Goal: Find specific page/section: Find specific page/section

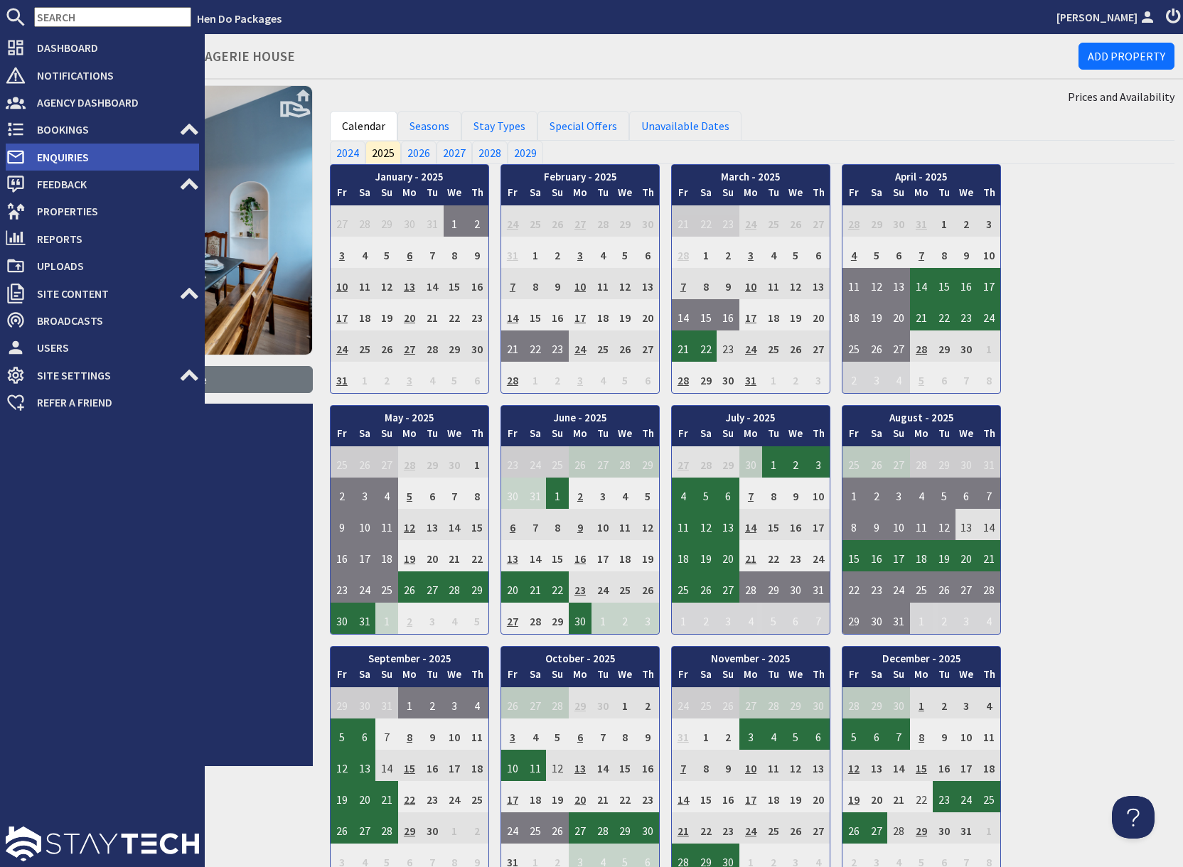
click at [52, 158] on span "Enquiries" at bounding box center [112, 157] width 173 height 23
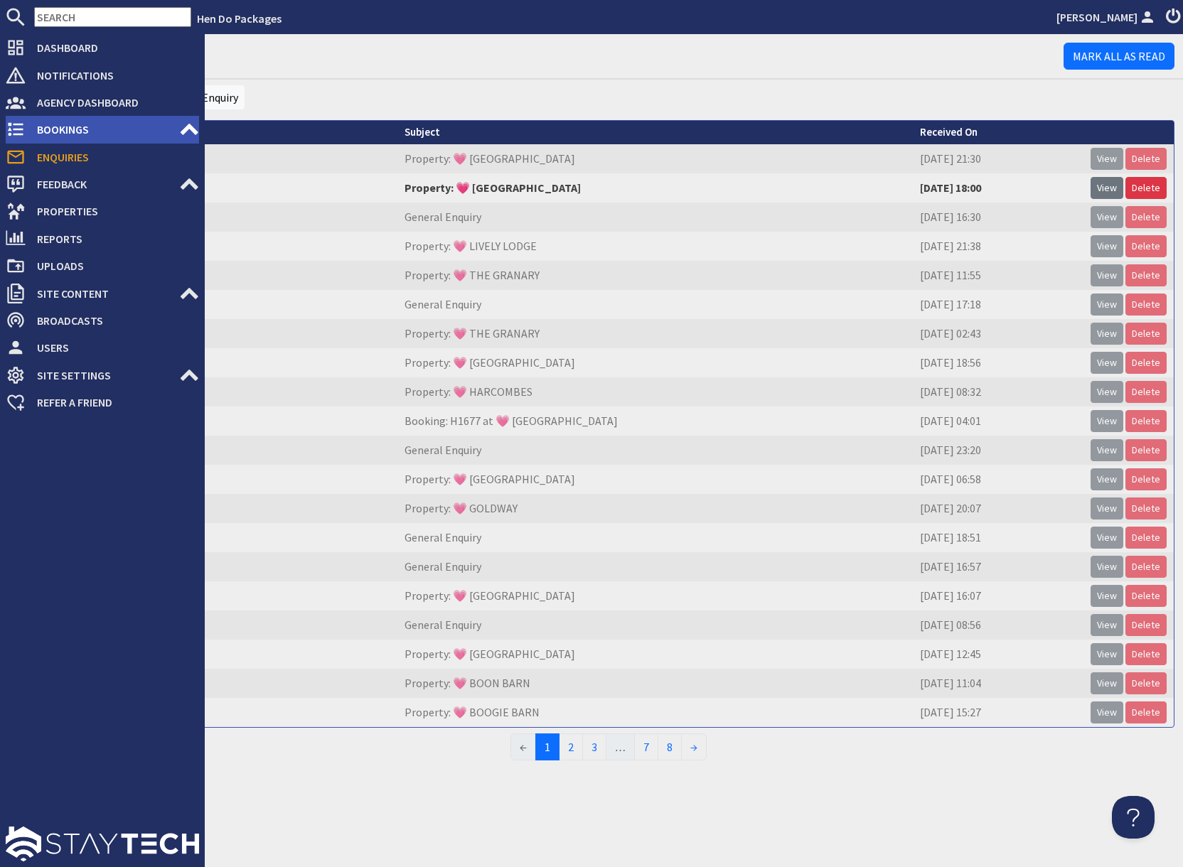
click at [82, 134] on span "Bookings" at bounding box center [103, 129] width 154 height 23
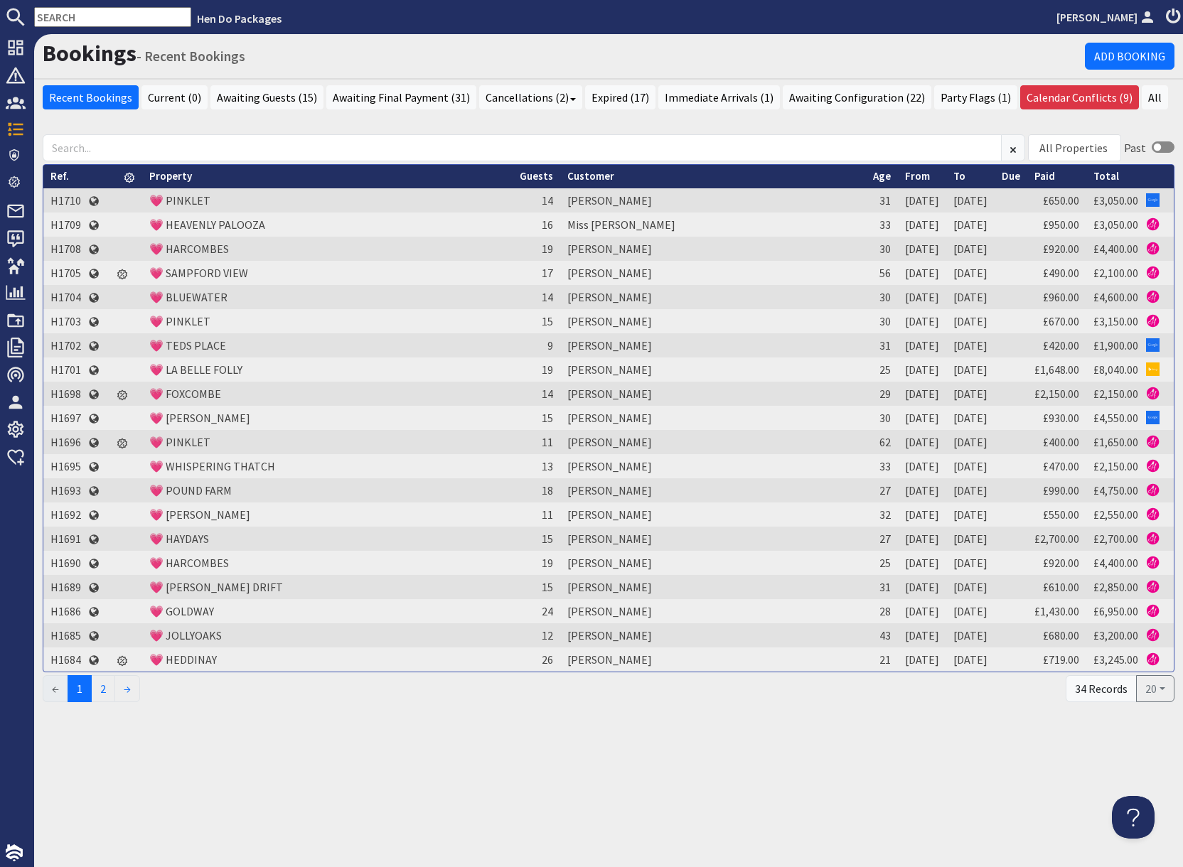
click at [99, 19] on input "text" at bounding box center [112, 17] width 157 height 20
click at [98, 19] on input "text" at bounding box center [112, 17] width 157 height 20
paste input "H1657"
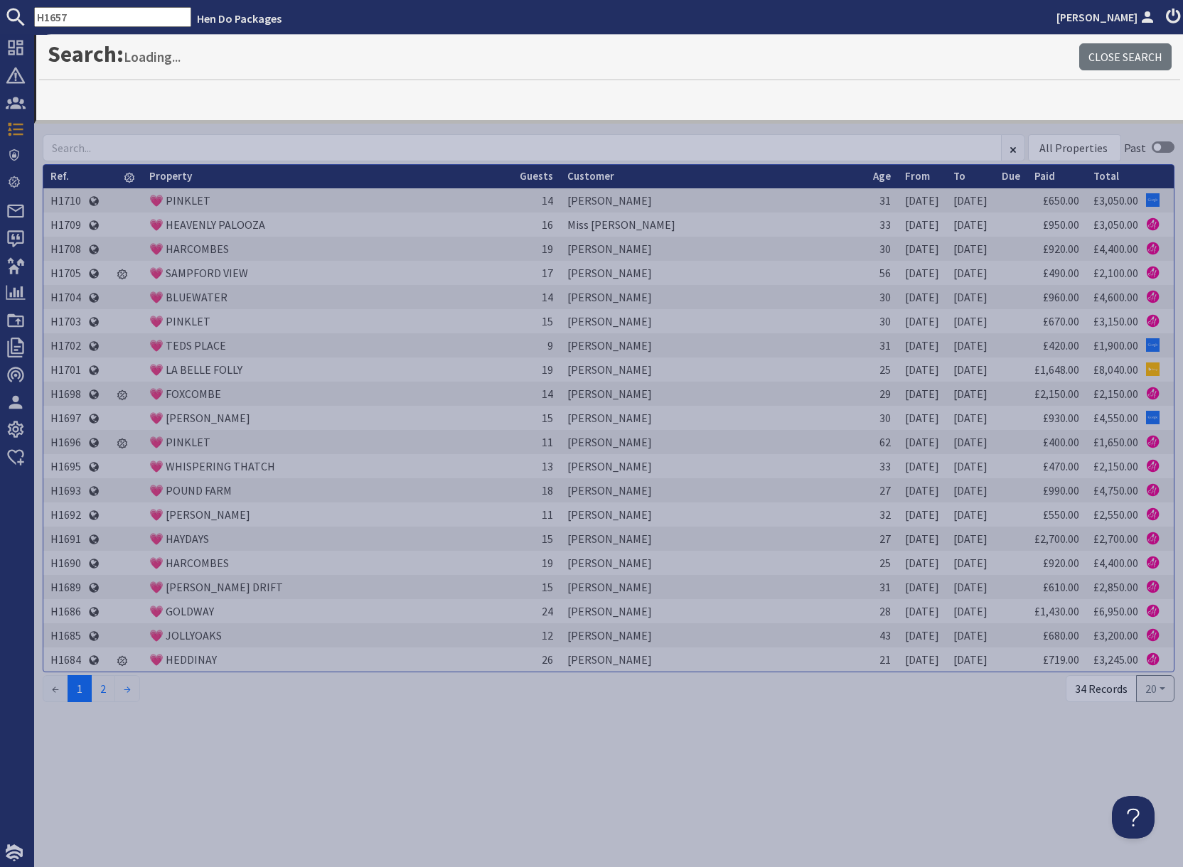
type input "H1657"
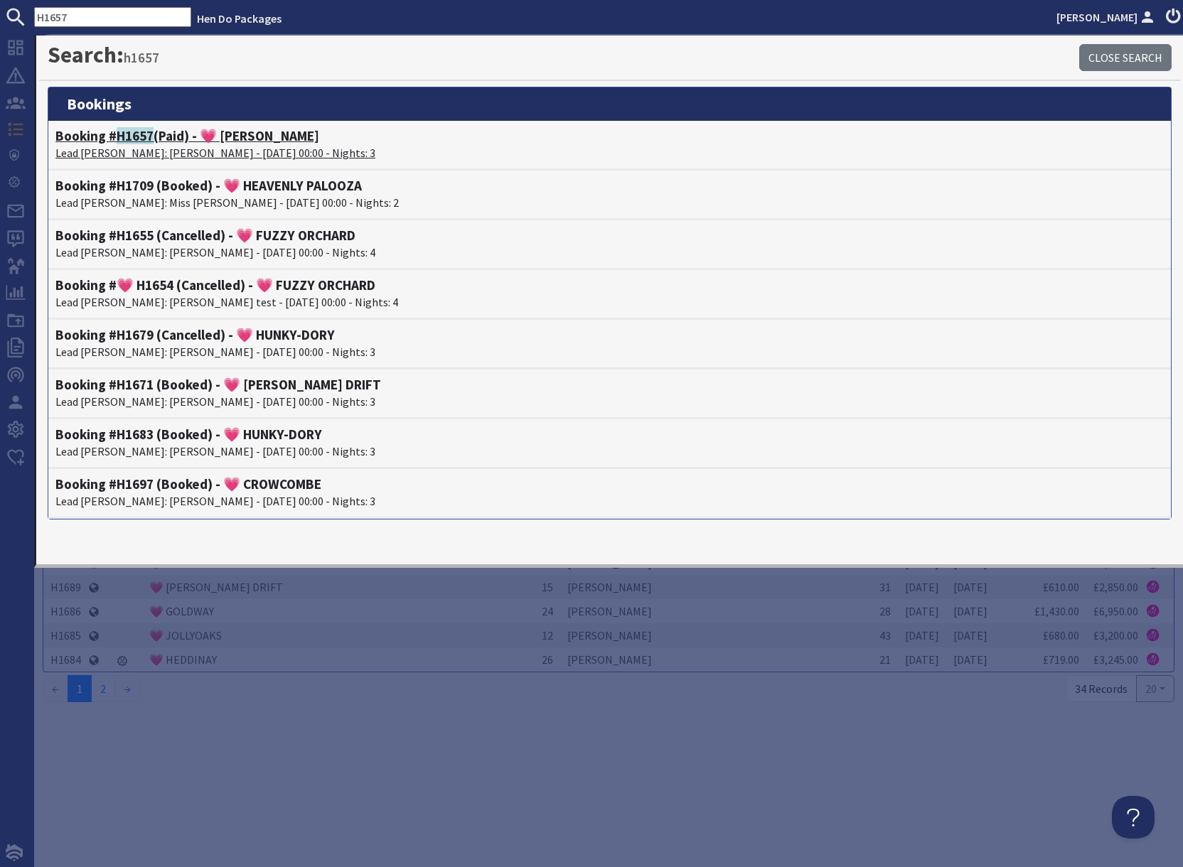
click at [189, 142] on h4 "Booking # H1657 (Paid) - 💗 [PERSON_NAME]" at bounding box center [609, 136] width 1108 height 16
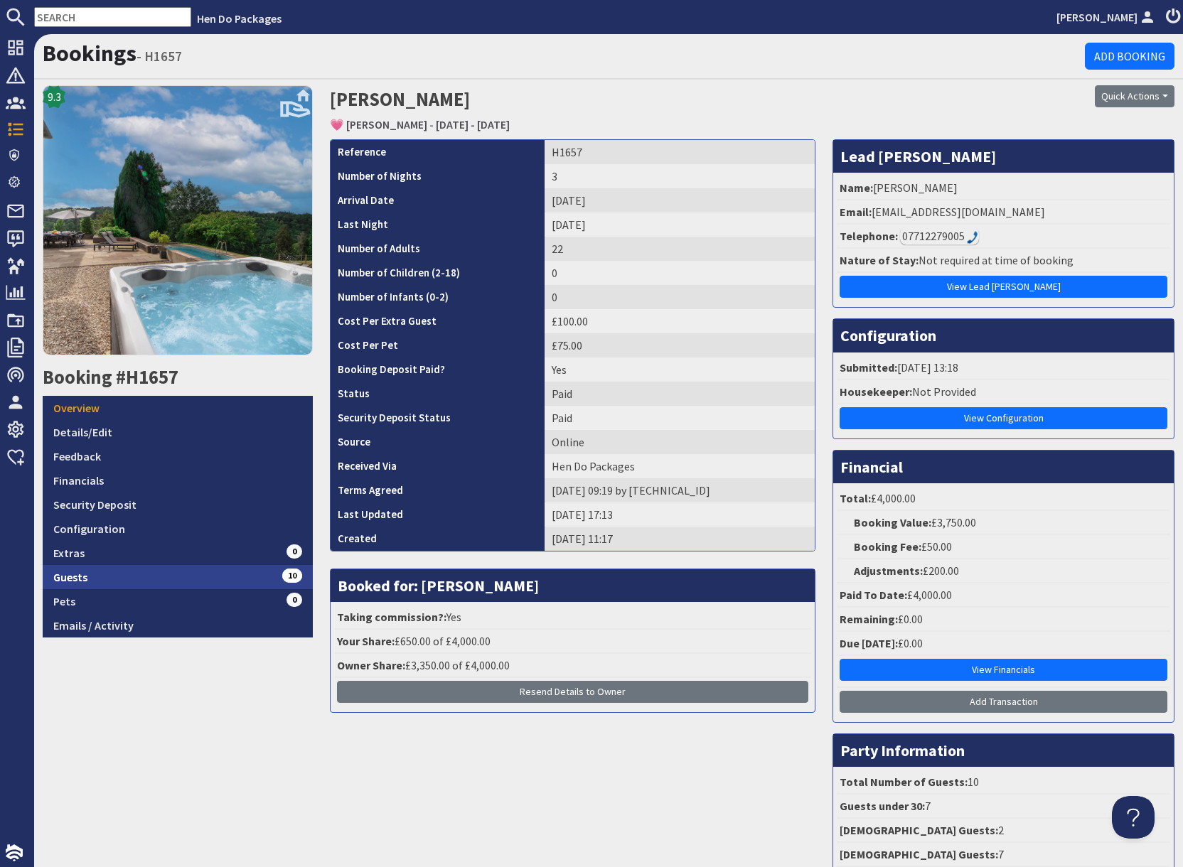
click at [220, 578] on link "Guests 10" at bounding box center [178, 577] width 270 height 24
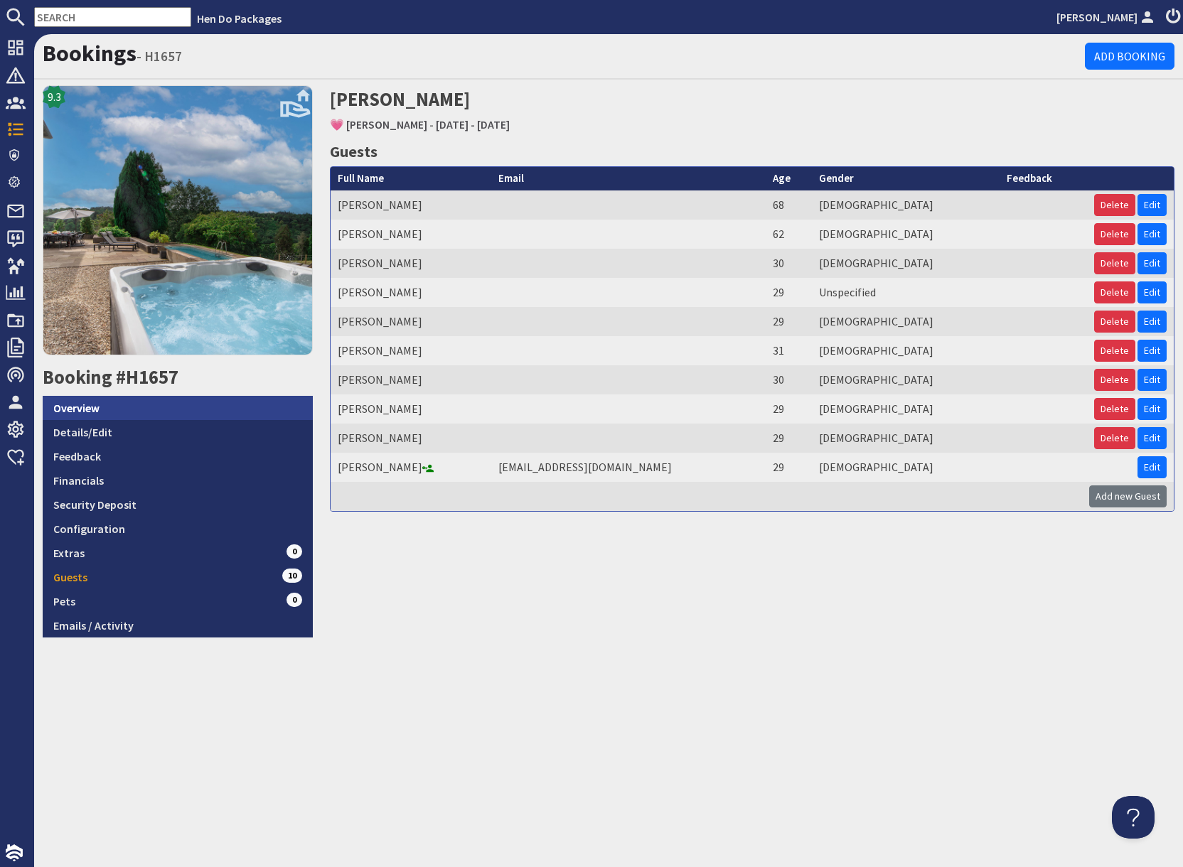
click at [121, 407] on link "Overview" at bounding box center [178, 408] width 270 height 24
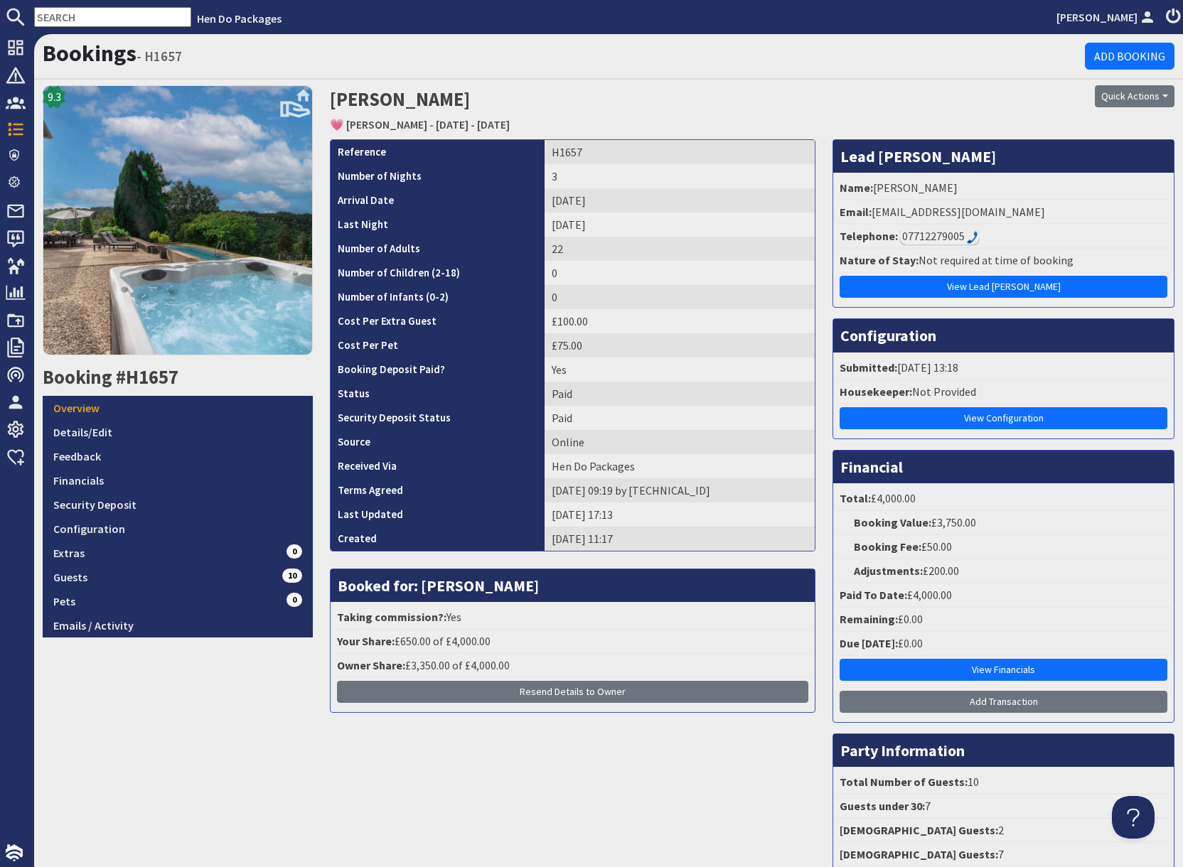
click at [935, 237] on div "07712279005" at bounding box center [939, 235] width 79 height 17
click at [151, 532] on link "Configuration" at bounding box center [178, 529] width 270 height 24
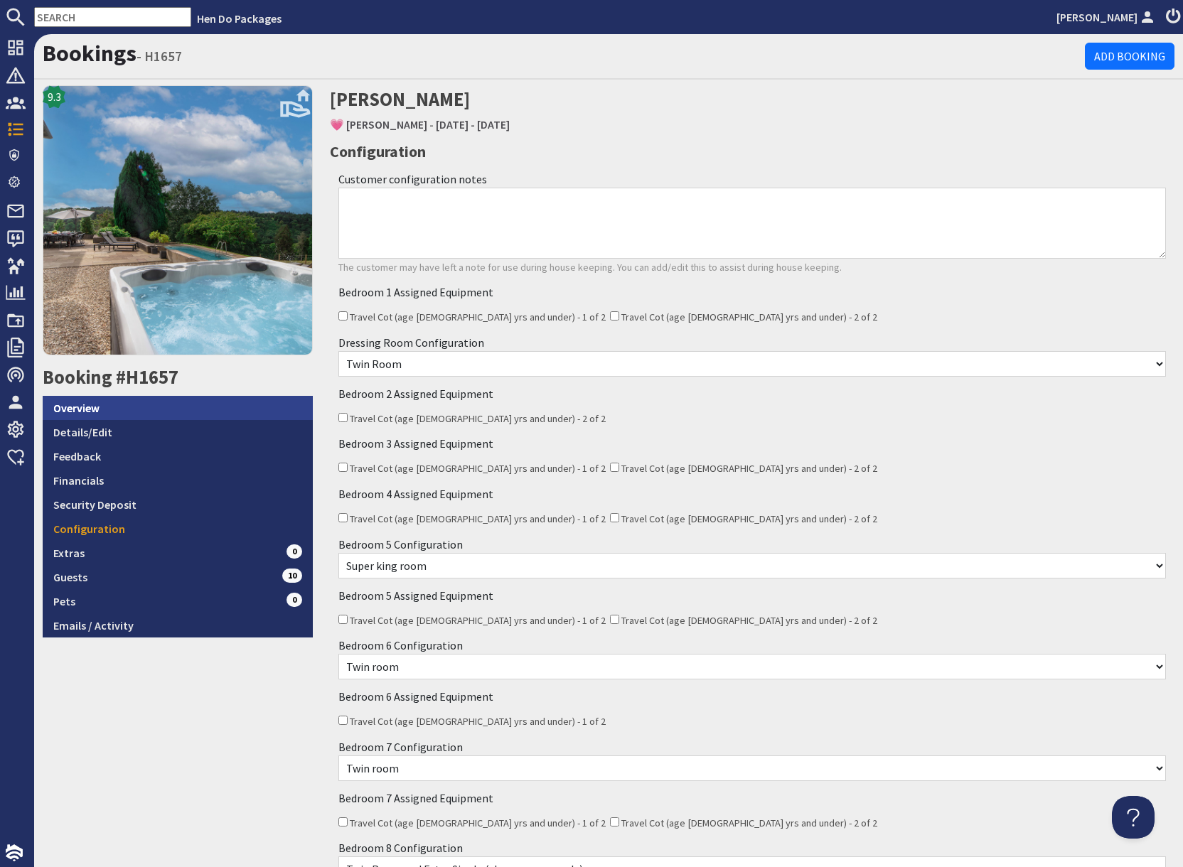
click at [96, 409] on link "Overview" at bounding box center [178, 408] width 270 height 24
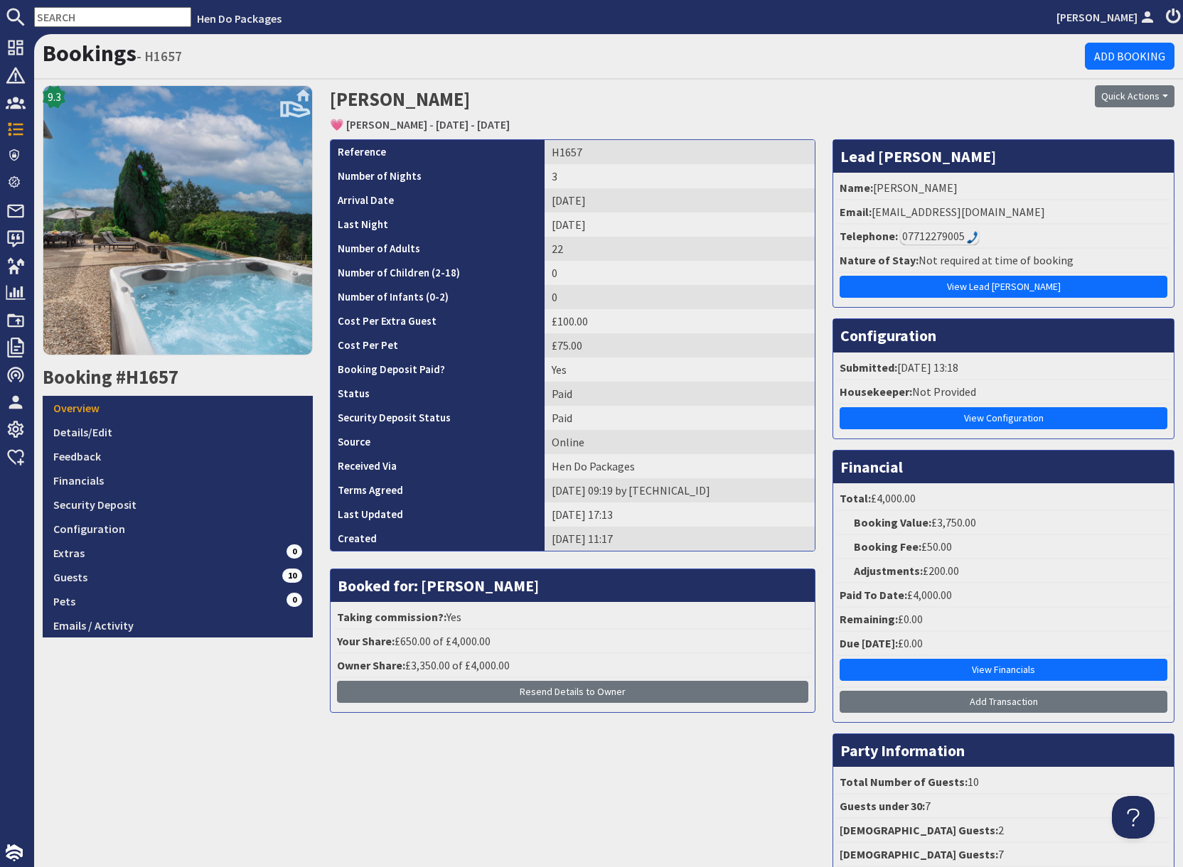
drag, startPoint x: 651, startPoint y: 108, endPoint x: 686, endPoint y: 116, distance: 36.4
click at [651, 108] on h2 "[PERSON_NAME] 💗 [PERSON_NAME] - [DATE] - [DATE]" at bounding box center [608, 110] width 557 height 50
click at [63, 15] on input "text" at bounding box center [112, 17] width 157 height 20
paste input "GS1046"
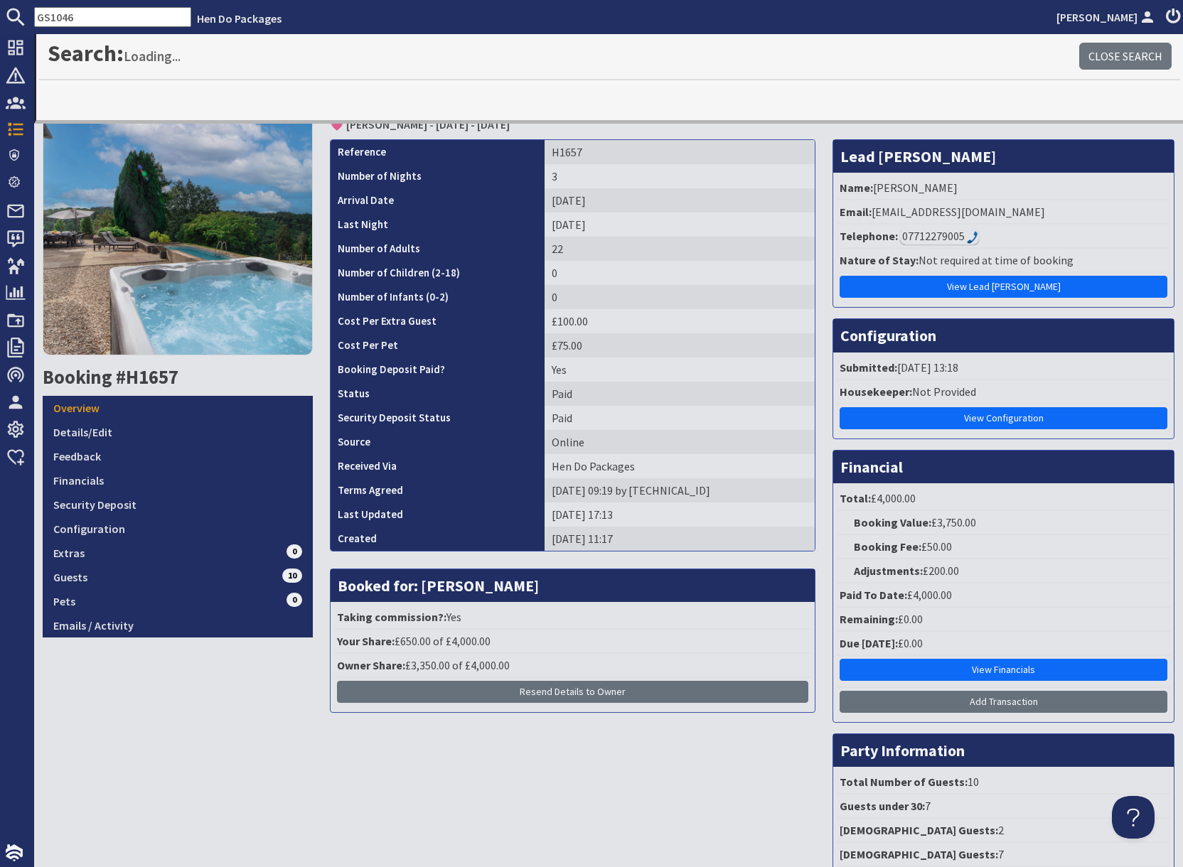
type input "GS1046"
